Goal: Task Accomplishment & Management: Use online tool/utility

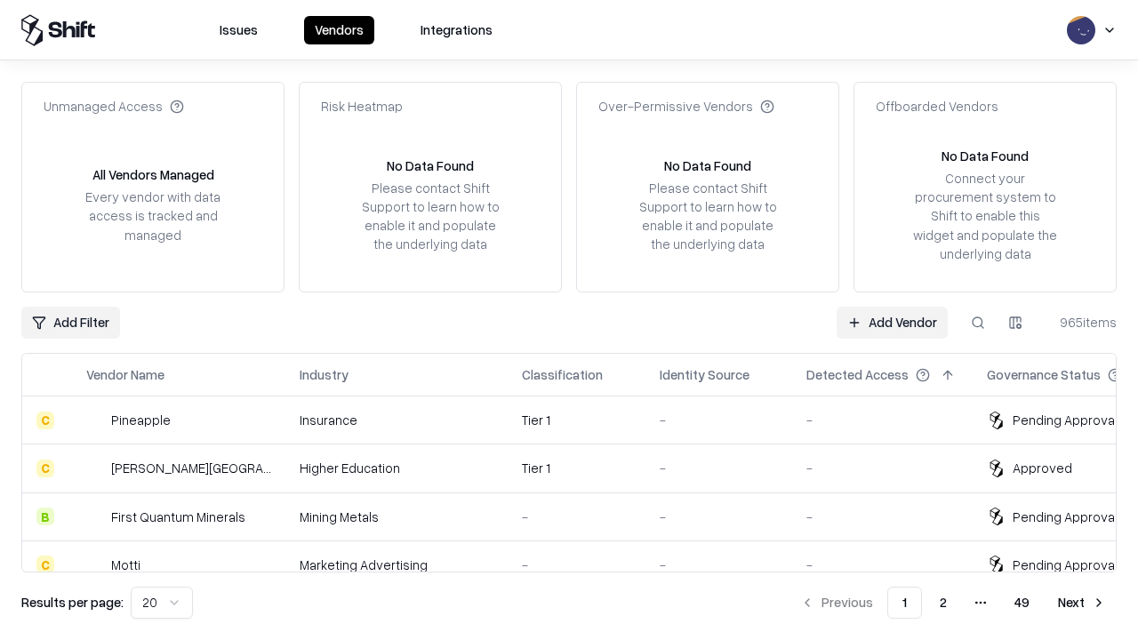
click at [892, 322] on link "Add Vendor" at bounding box center [891, 323] width 111 height 32
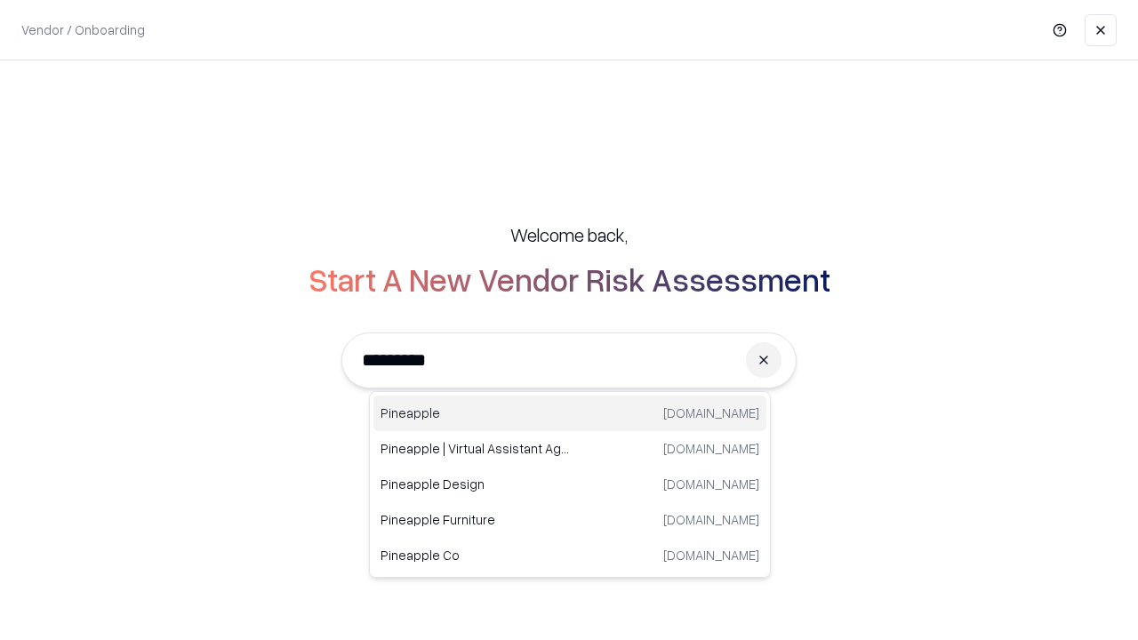
click at [570, 413] on div "Pineapple [DOMAIN_NAME]" at bounding box center [569, 414] width 393 height 36
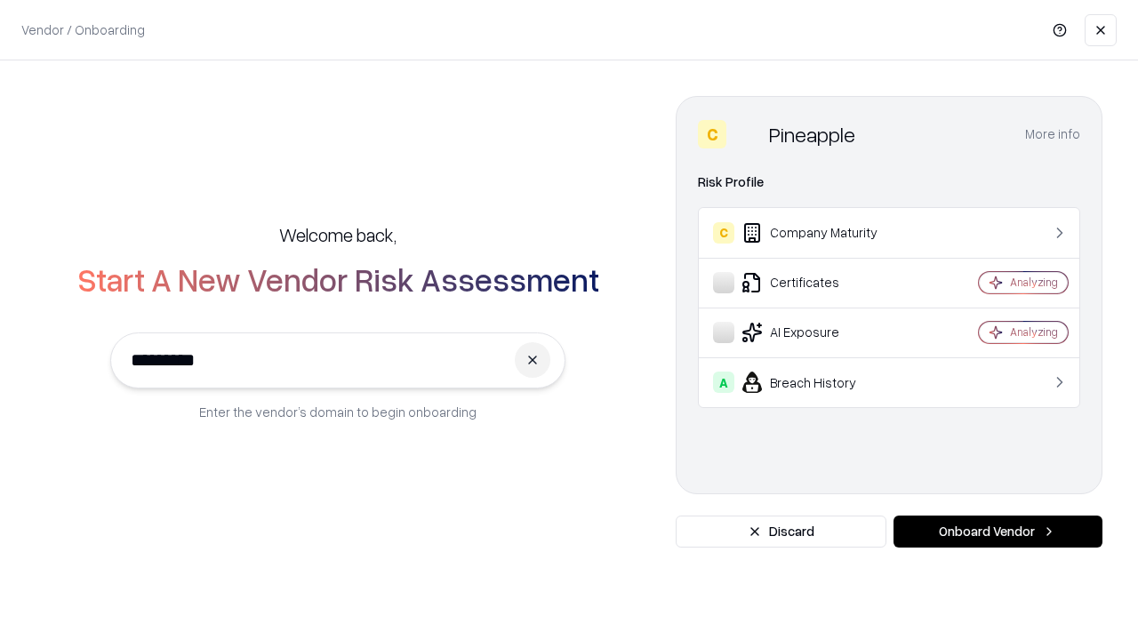
type input "*********"
click at [997, 532] on button "Onboard Vendor" at bounding box center [997, 532] width 209 height 32
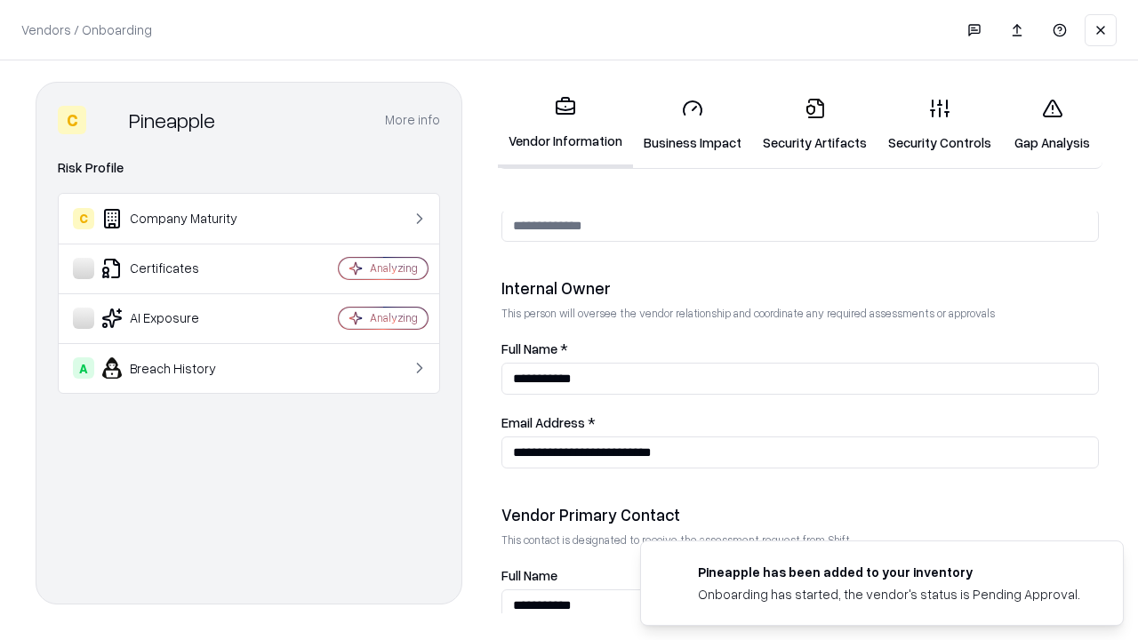
scroll to position [921, 0]
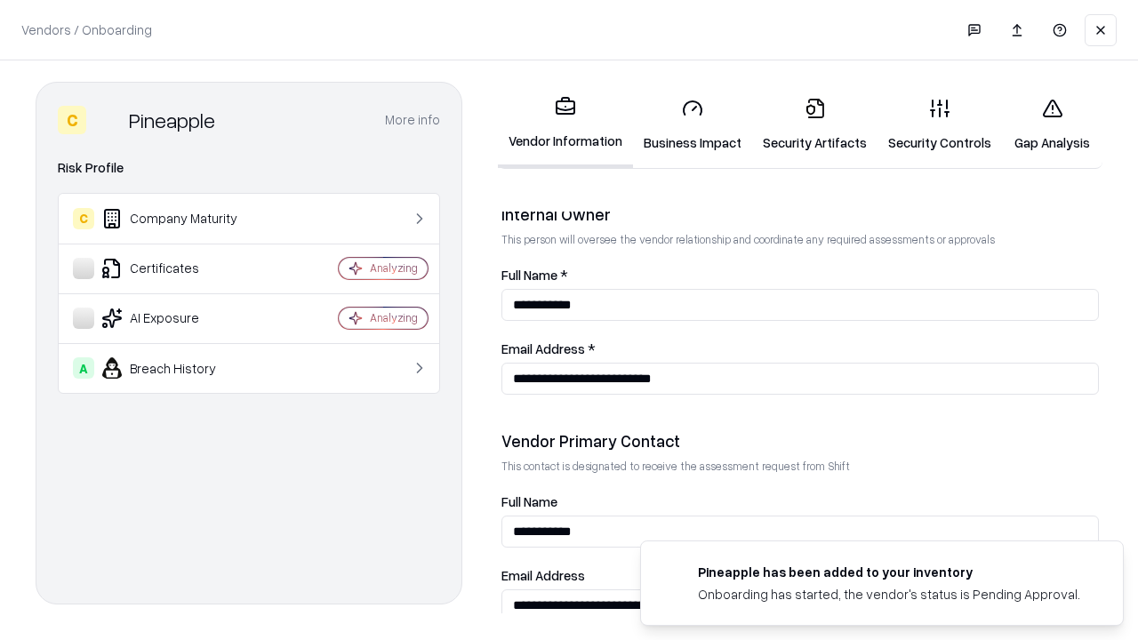
click at [692, 124] on link "Business Impact" at bounding box center [692, 125] width 119 height 83
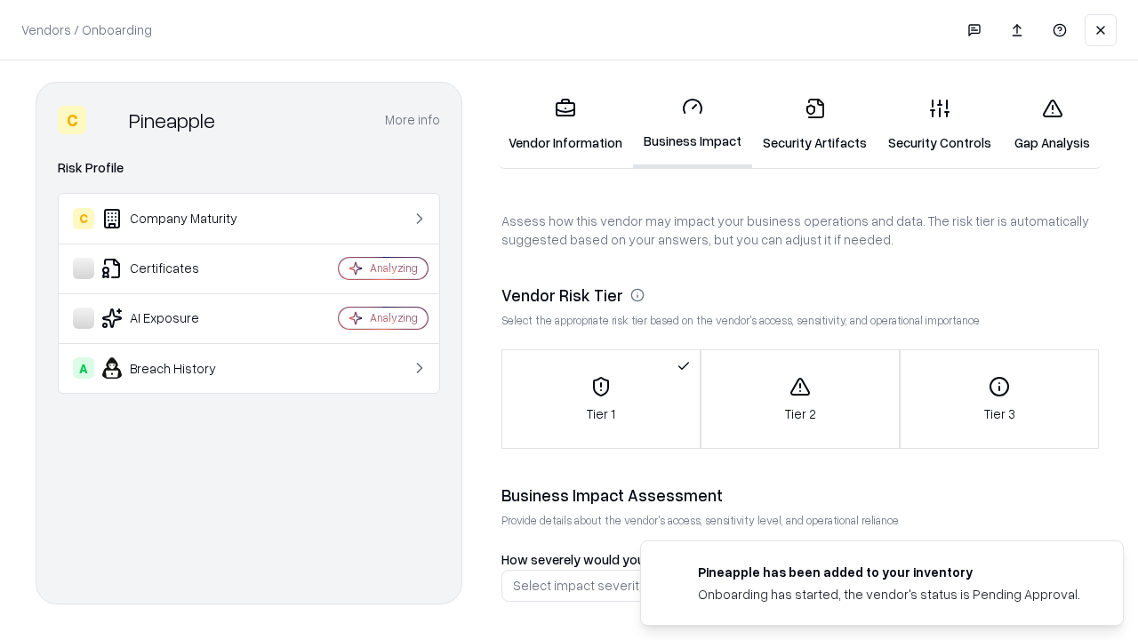
click at [814, 124] on link "Security Artifacts" at bounding box center [814, 125] width 125 height 83
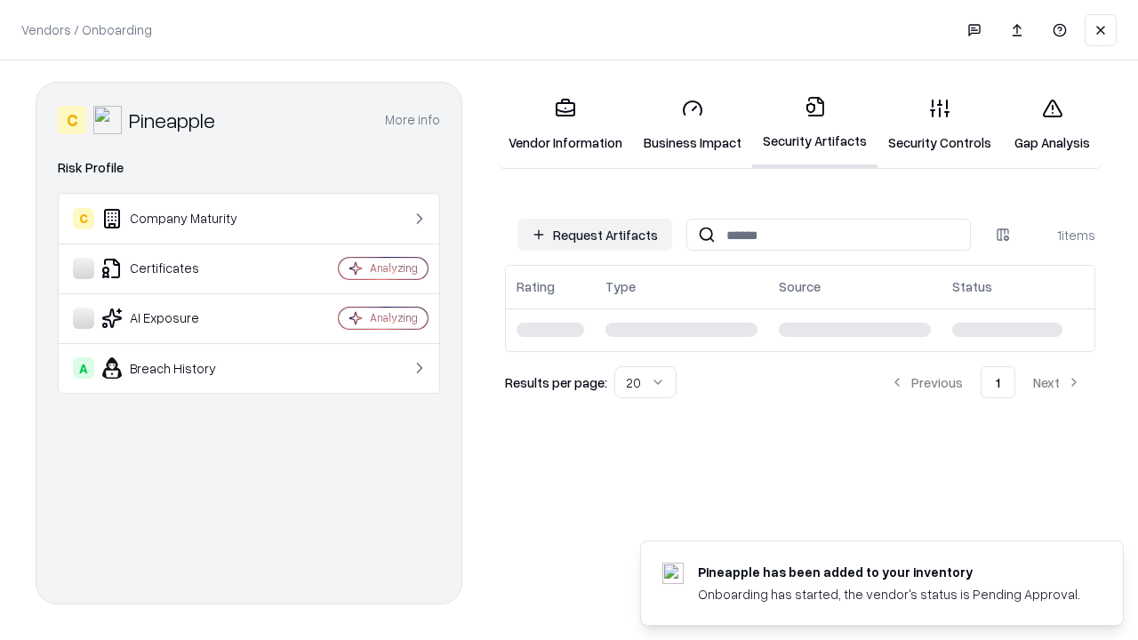
click at [595, 235] on button "Request Artifacts" at bounding box center [594, 235] width 155 height 32
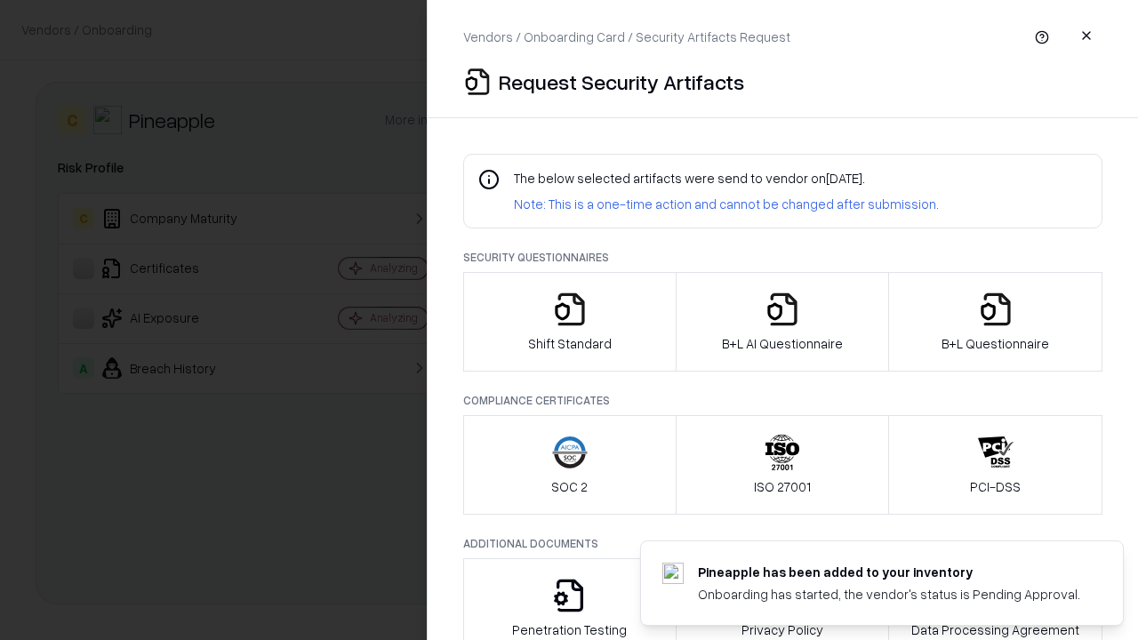
click at [569, 322] on icon "button" at bounding box center [570, 310] width 36 height 36
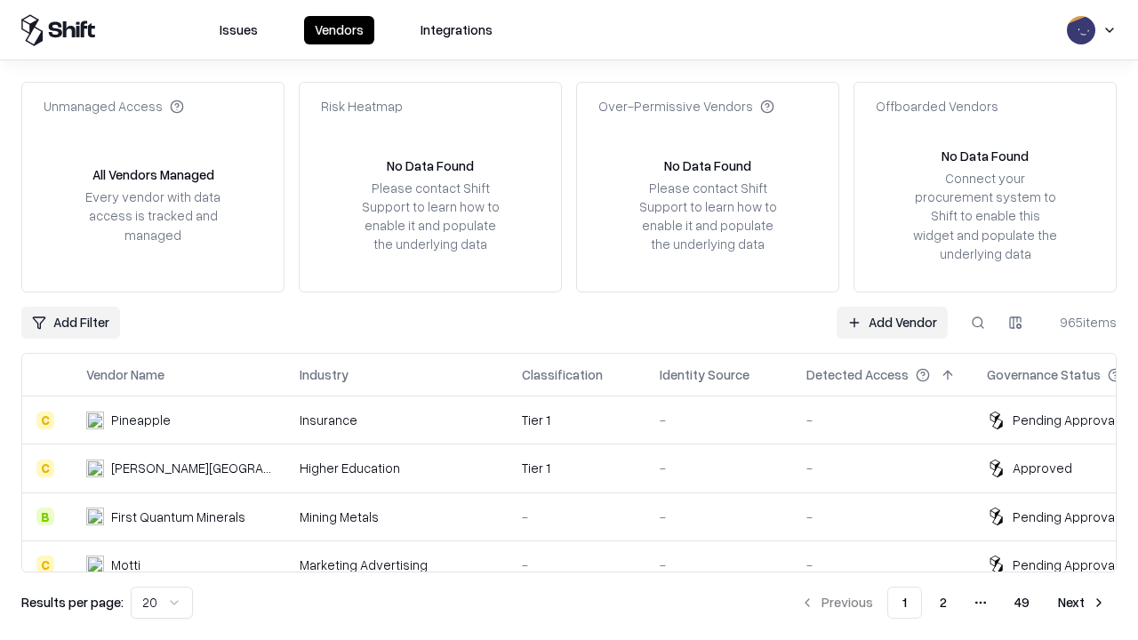
click at [892, 322] on link "Add Vendor" at bounding box center [891, 323] width 111 height 32
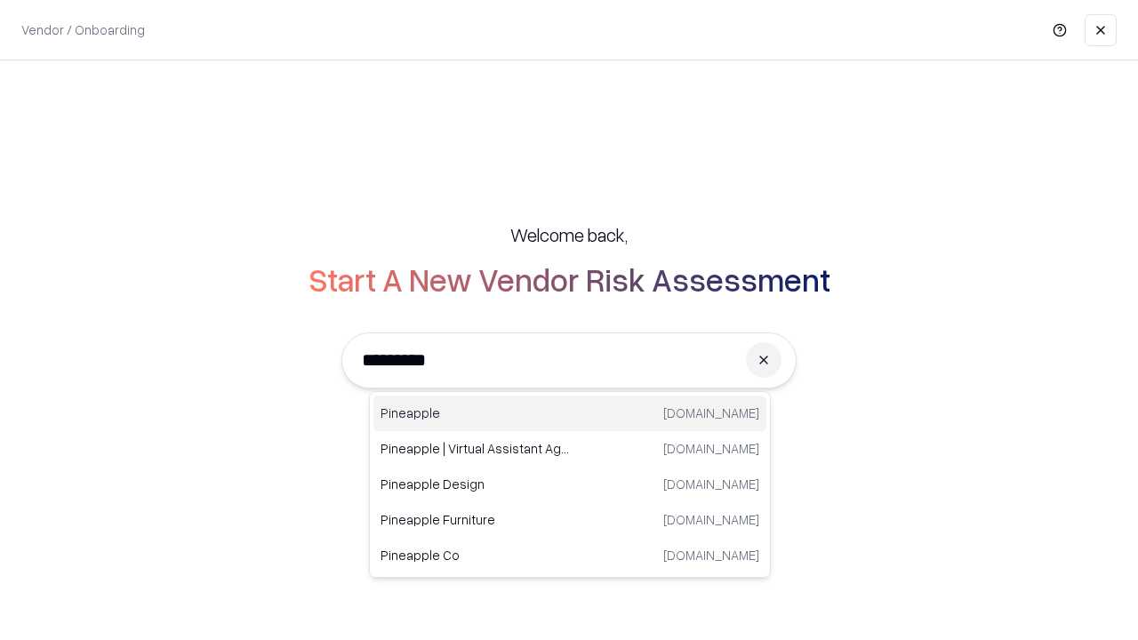
click at [570, 413] on div "Pineapple [DOMAIN_NAME]" at bounding box center [569, 414] width 393 height 36
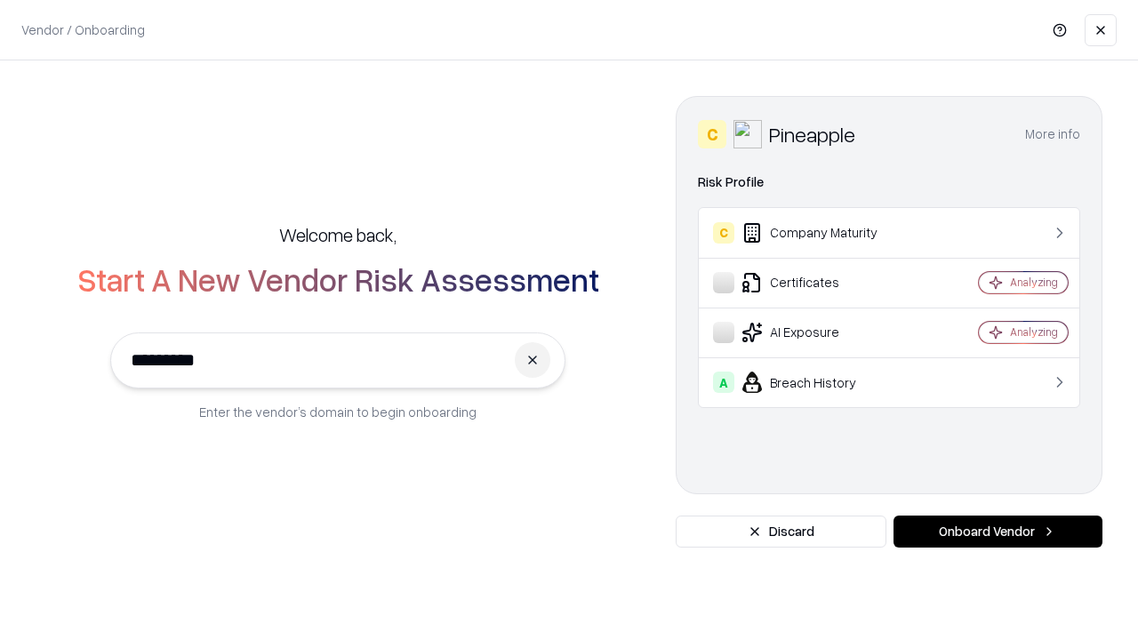
type input "*********"
click at [997, 532] on button "Onboard Vendor" at bounding box center [997, 532] width 209 height 32
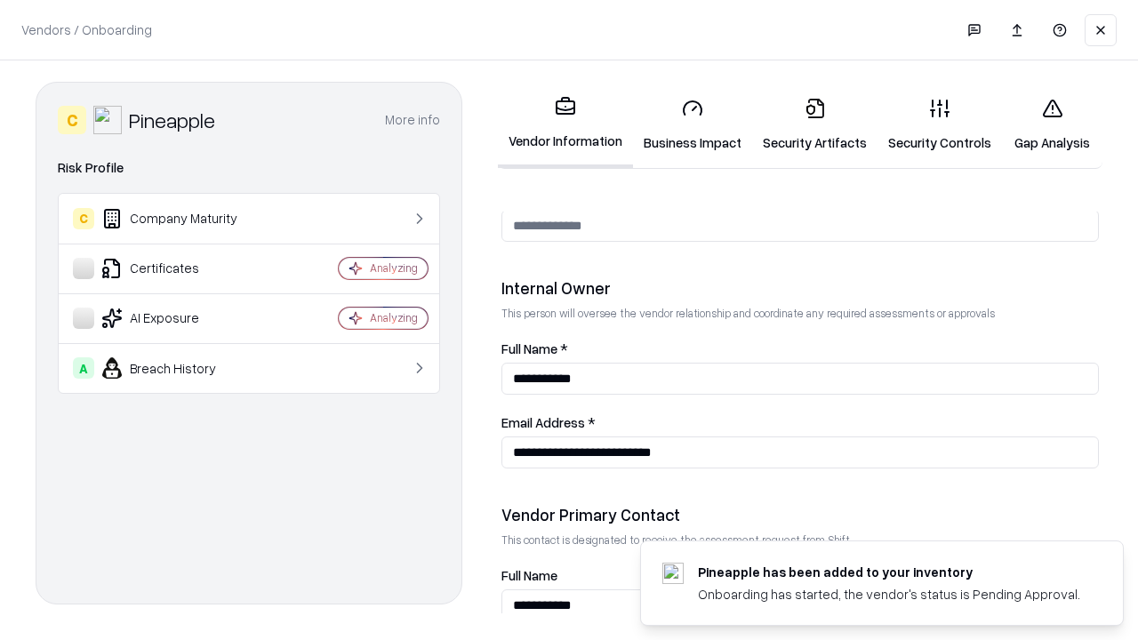
scroll to position [921, 0]
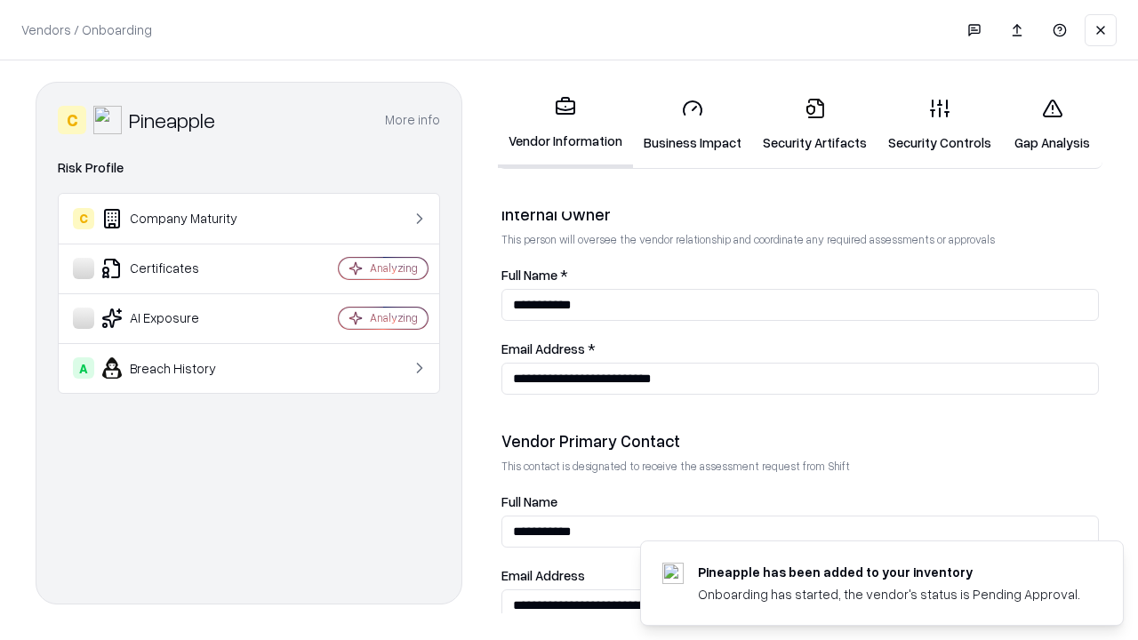
click at [1052, 124] on link "Gap Analysis" at bounding box center [1052, 125] width 100 height 83
